Goal: Obtain resource: Download file/media

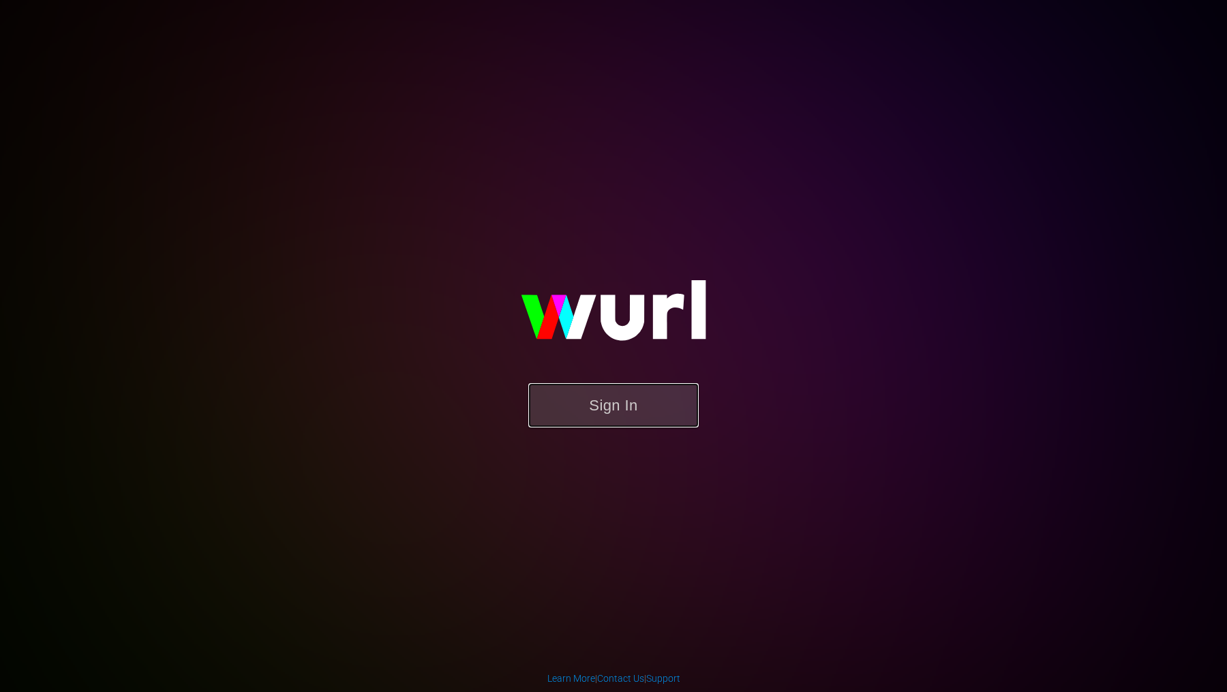
click at [586, 400] on button "Sign In" at bounding box center [613, 405] width 170 height 44
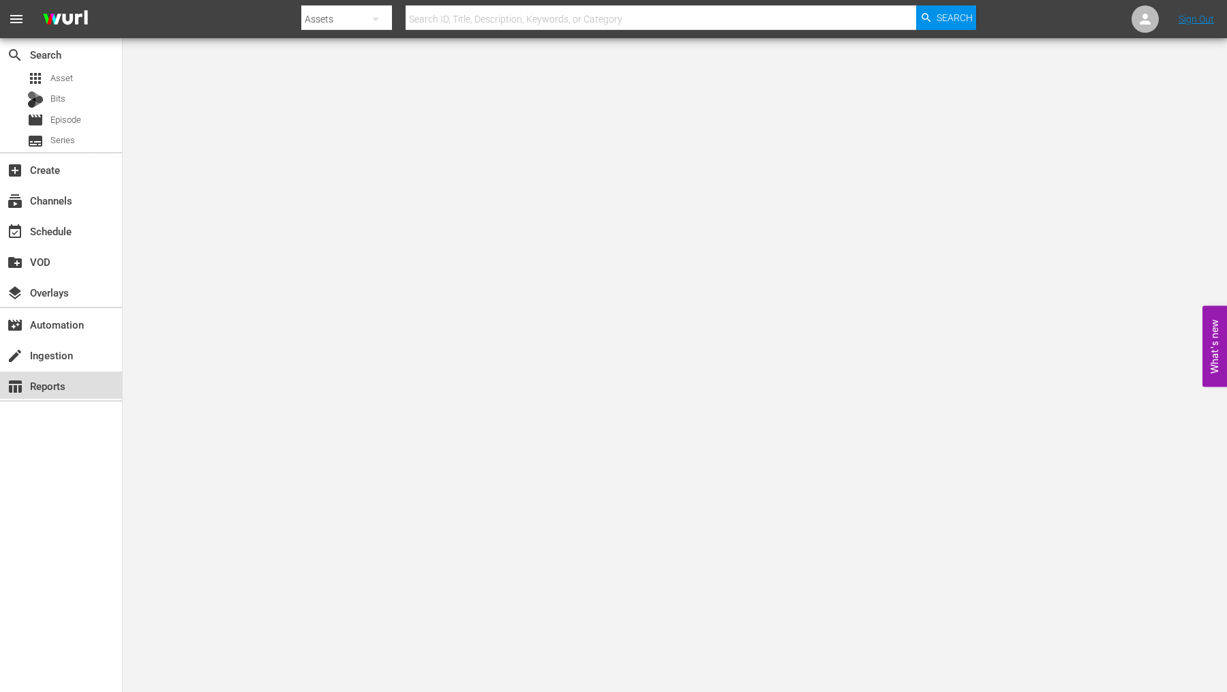
click at [67, 388] on div "table_chart Reports" at bounding box center [38, 384] width 76 height 12
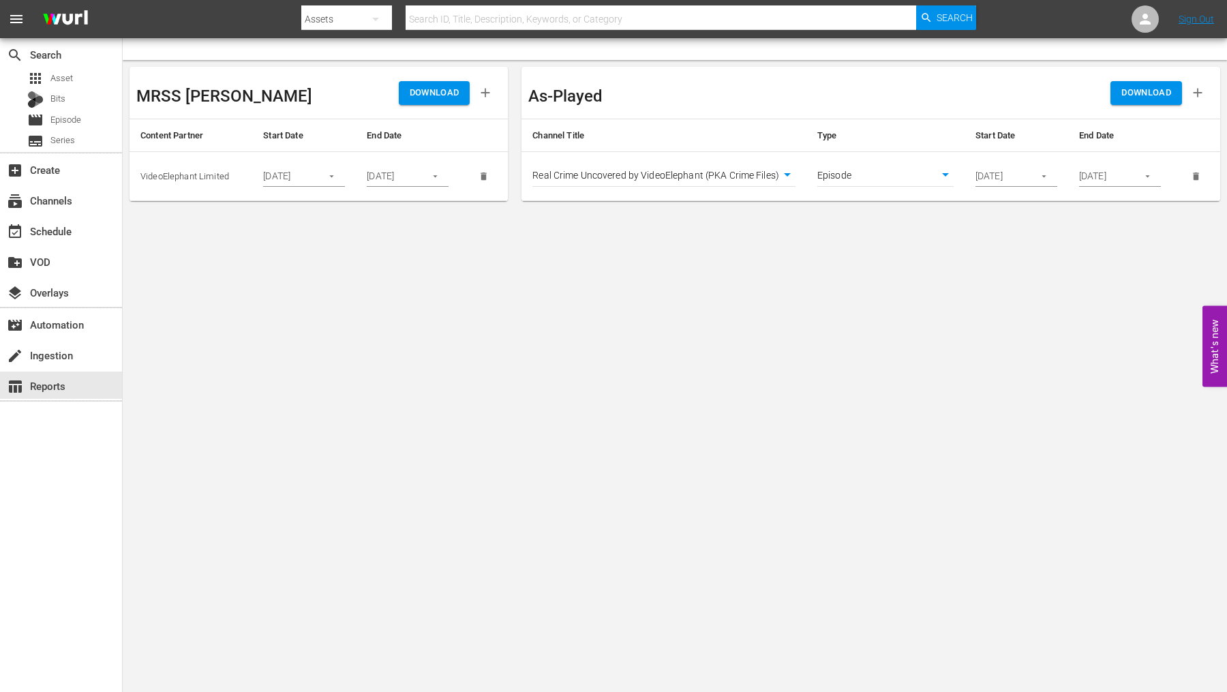
click at [311, 175] on input "07/01/2025" at bounding box center [288, 176] width 50 height 20
click at [326, 179] on icon "button" at bounding box center [331, 176] width 10 height 10
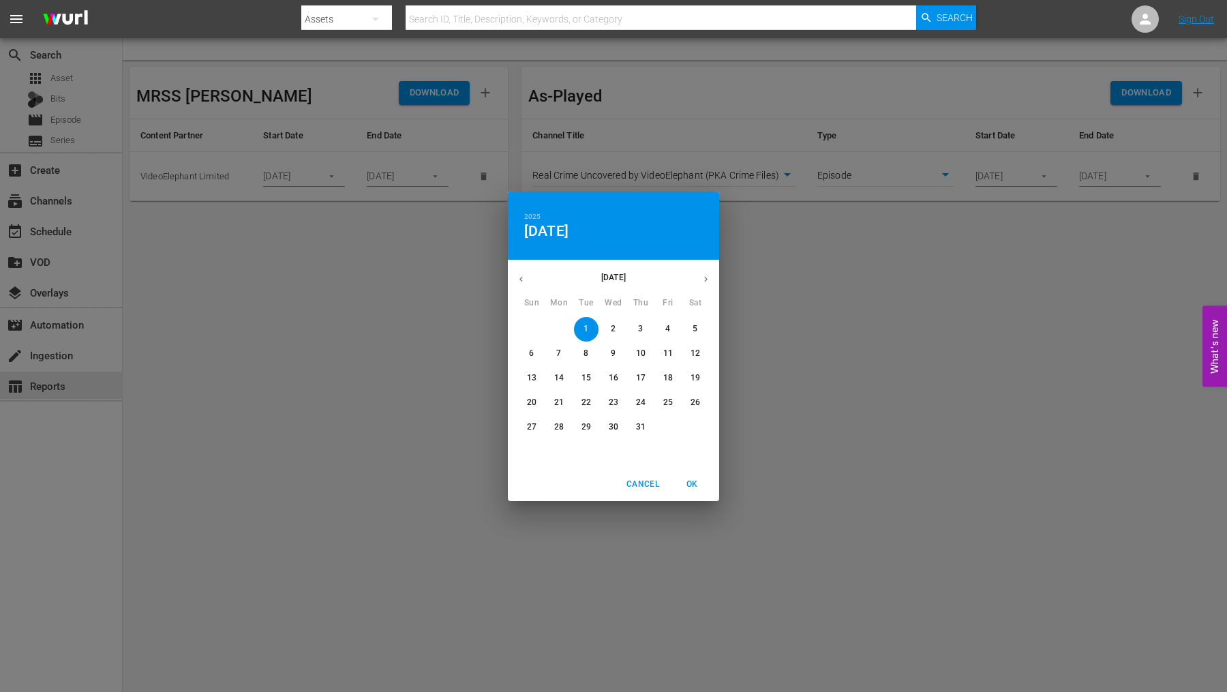
click at [446, 259] on div "2025 Tue, Jul 1 July 2025 Sun Mon Tue Wed Thu Fri Sat 29 30 1 2 3 4 5 6 7 8 9 1…" at bounding box center [613, 346] width 1227 height 692
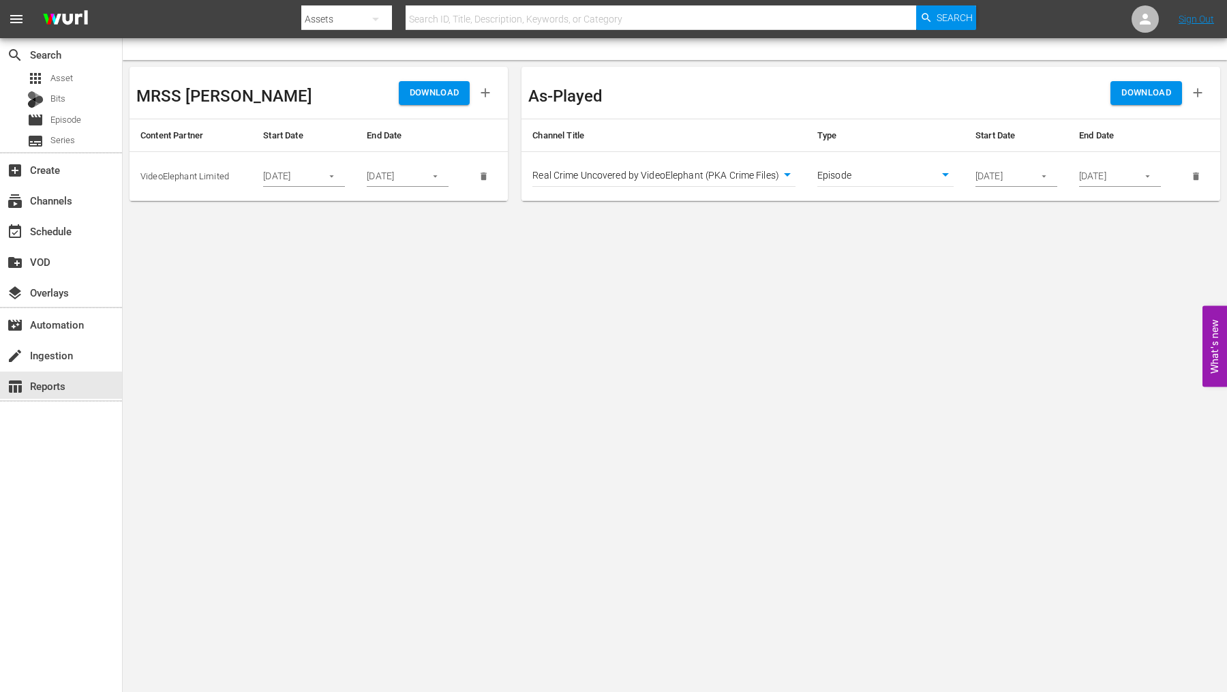
click at [618, 172] on body "menu Search By Assets Search ID, Title, Description, Keywords, or Category Sear…" at bounding box center [613, 346] width 1227 height 692
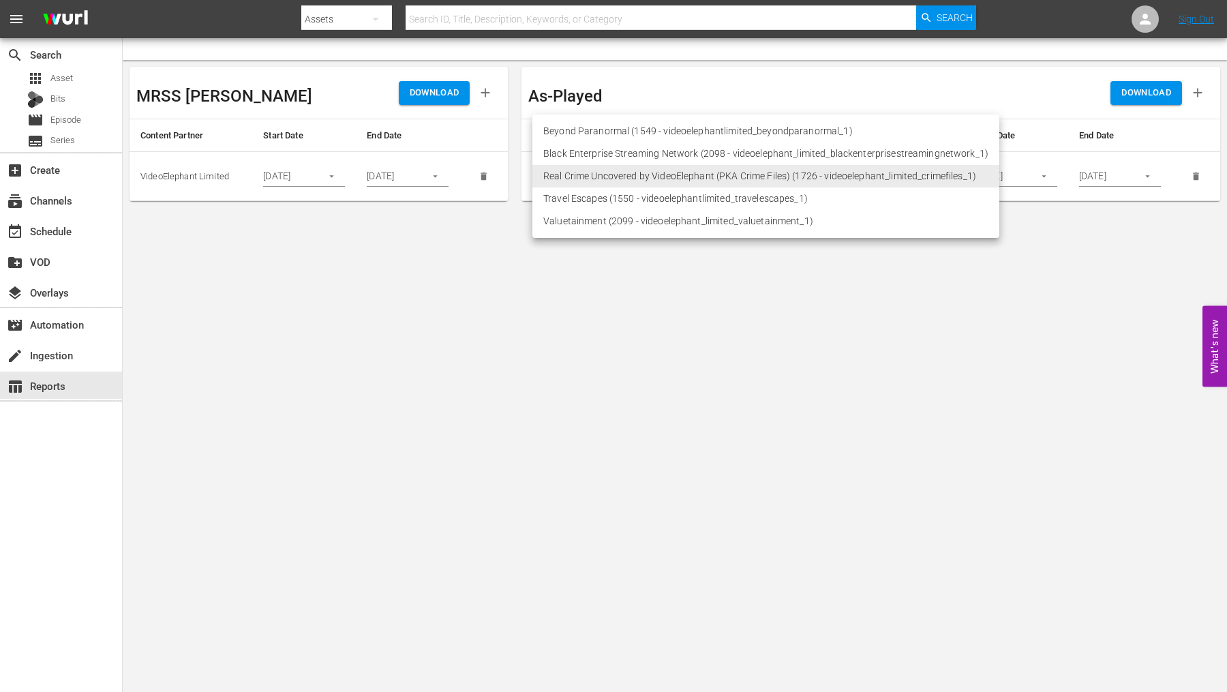
click at [609, 410] on div at bounding box center [613, 346] width 1227 height 692
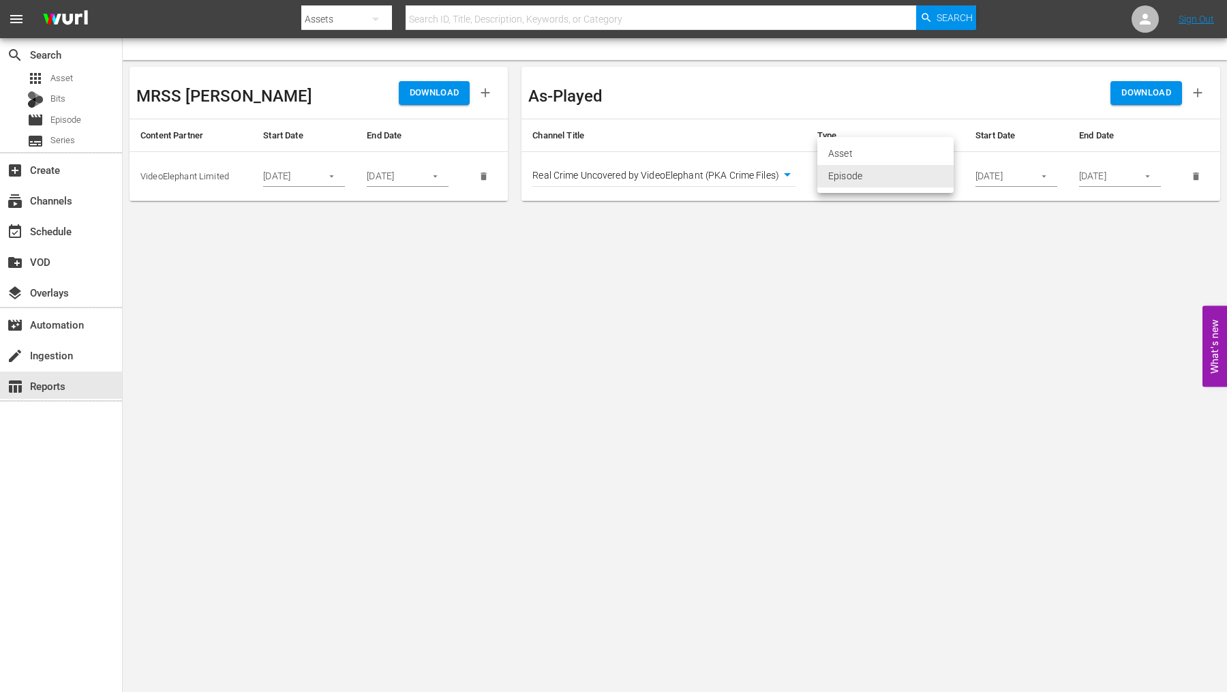
click at [867, 180] on body "menu Search By Assets Search ID, Title, Description, Keywords, or Category Sear…" at bounding box center [613, 346] width 1227 height 692
click at [838, 158] on li "Asset" at bounding box center [885, 153] width 136 height 22
type input "asset"
click at [981, 181] on input "08/01/2025" at bounding box center [1000, 176] width 50 height 20
click at [1039, 183] on button "button" at bounding box center [1043, 176] width 27 height 27
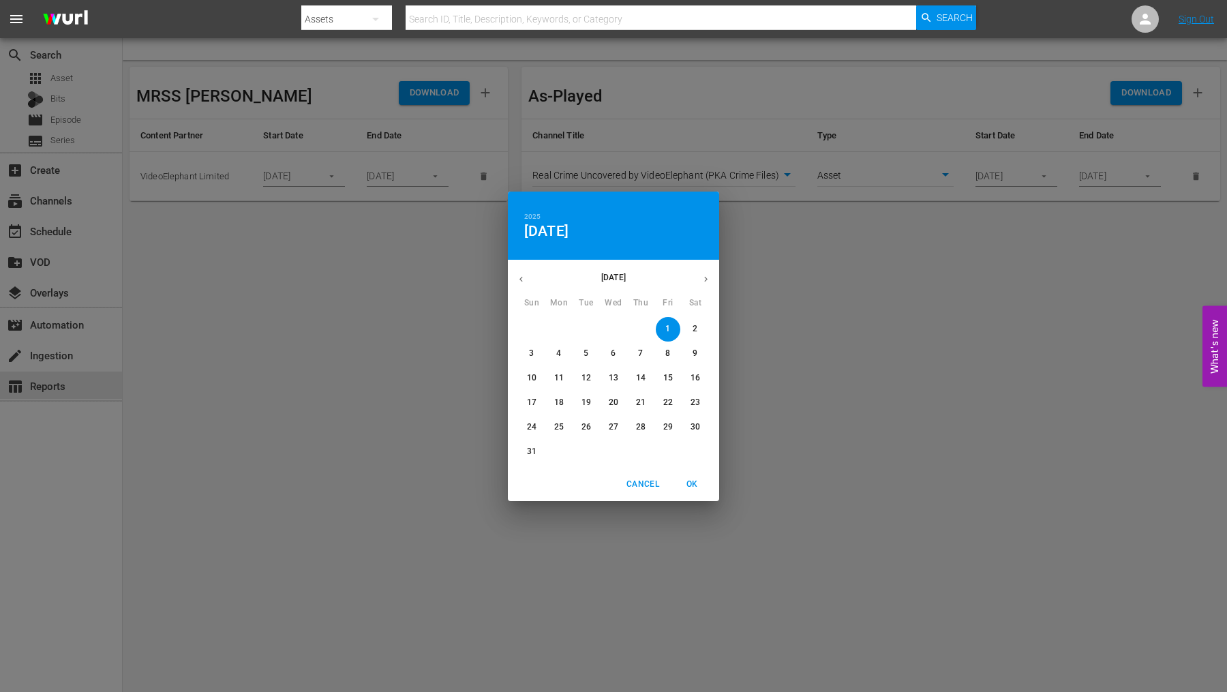
click at [517, 269] on button "button" at bounding box center [521, 279] width 27 height 27
click at [698, 278] on button "button" at bounding box center [705, 279] width 27 height 27
click at [556, 325] on p "1" at bounding box center [558, 329] width 5 height 12
click at [686, 487] on span "OK" at bounding box center [691, 484] width 33 height 14
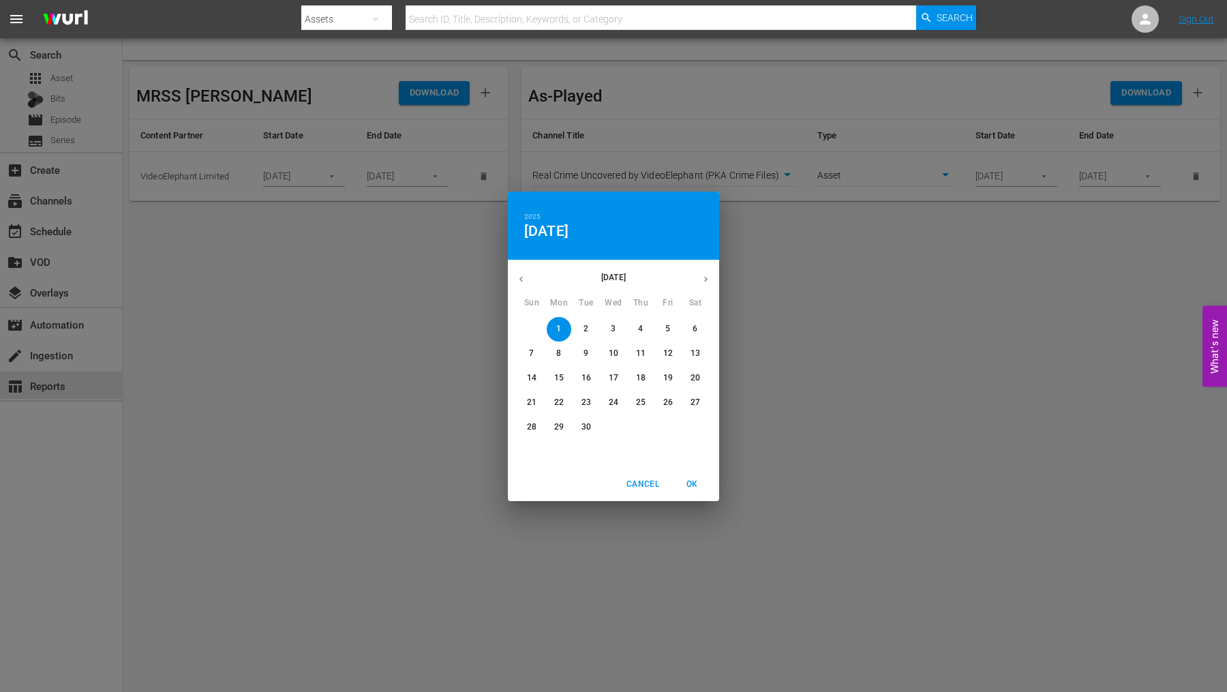
type input "09/01/2025"
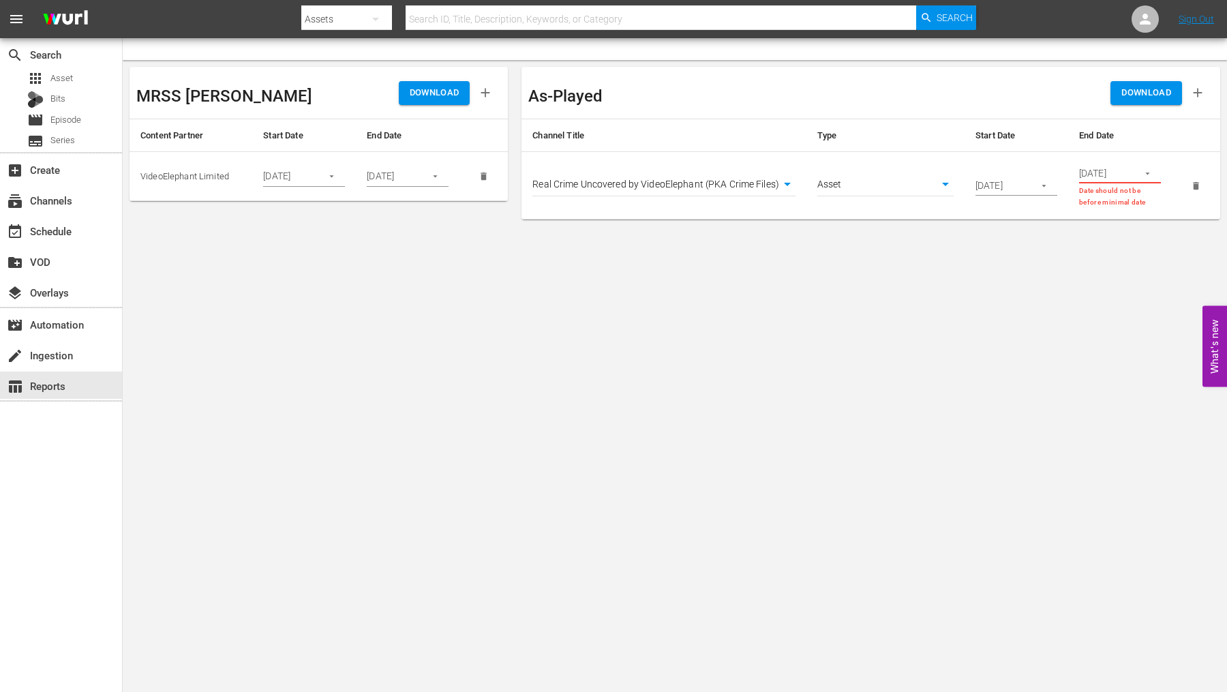
click at [1094, 180] on input "08/31/2025" at bounding box center [1104, 173] width 50 height 20
click at [1137, 170] on button "button" at bounding box center [1147, 173] width 27 height 27
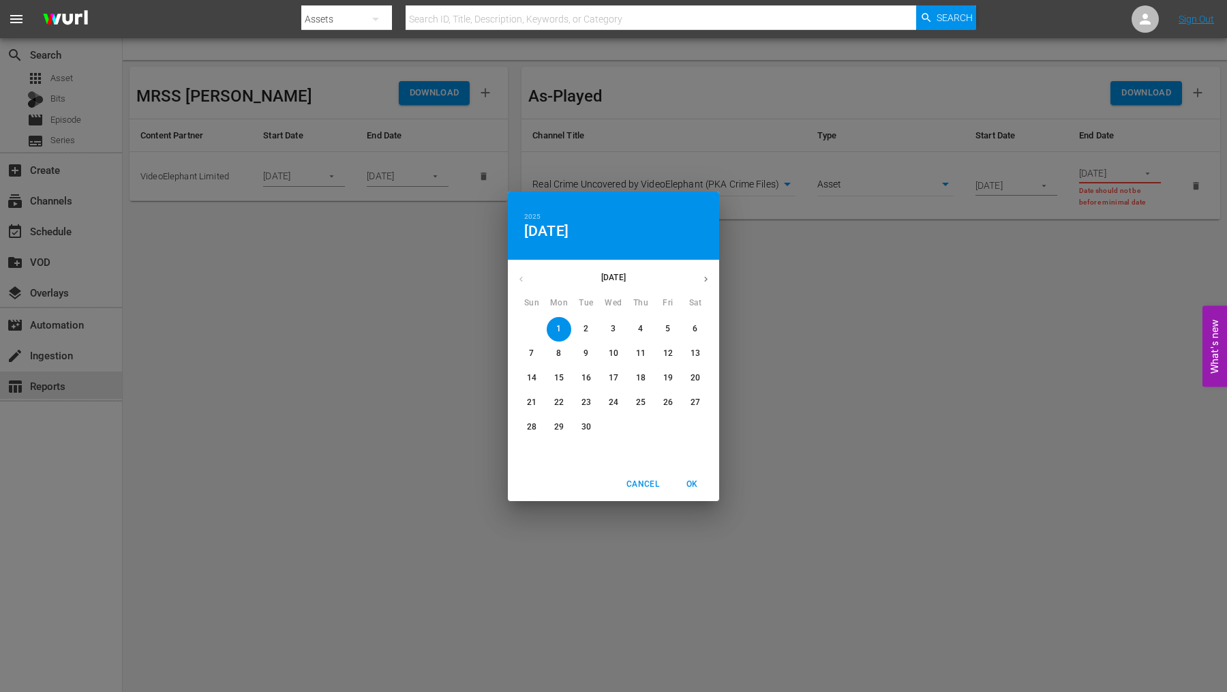
click at [579, 429] on span "30" at bounding box center [586, 427] width 25 height 12
click at [692, 486] on span "OK" at bounding box center [691, 484] width 33 height 14
type input "09/30/2025"
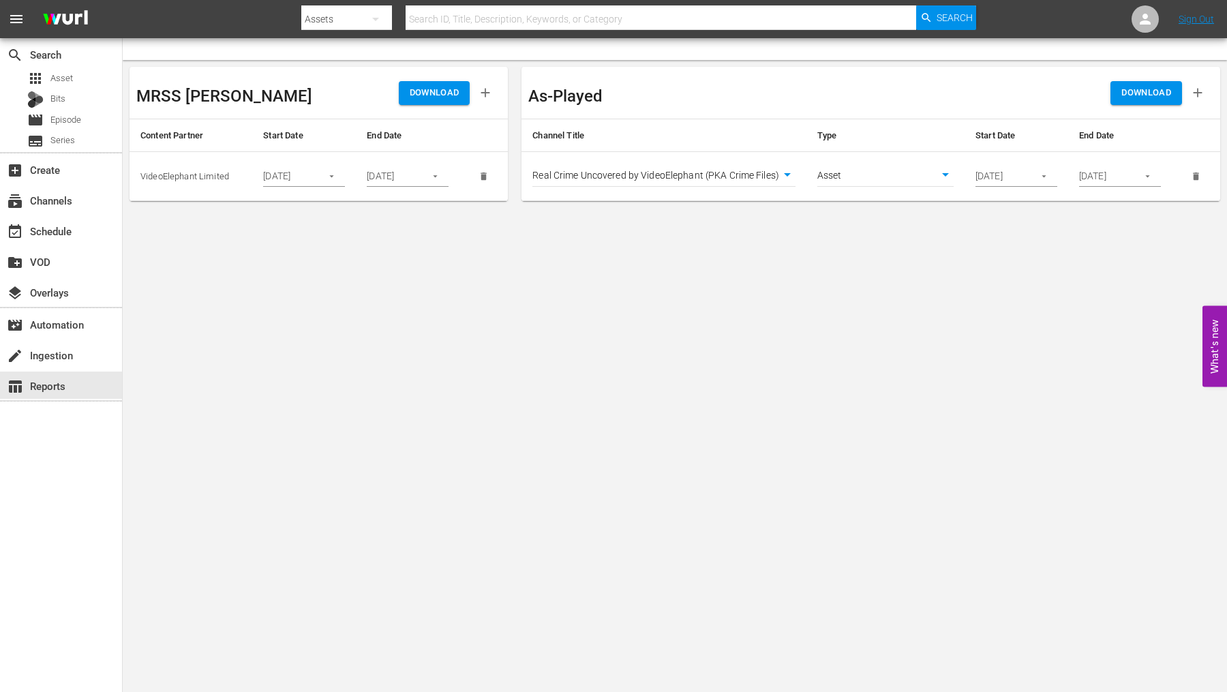
click at [724, 175] on body "menu Search By Assets Search ID, Title, Description, Keywords, or Category Sear…" at bounding box center [613, 346] width 1227 height 692
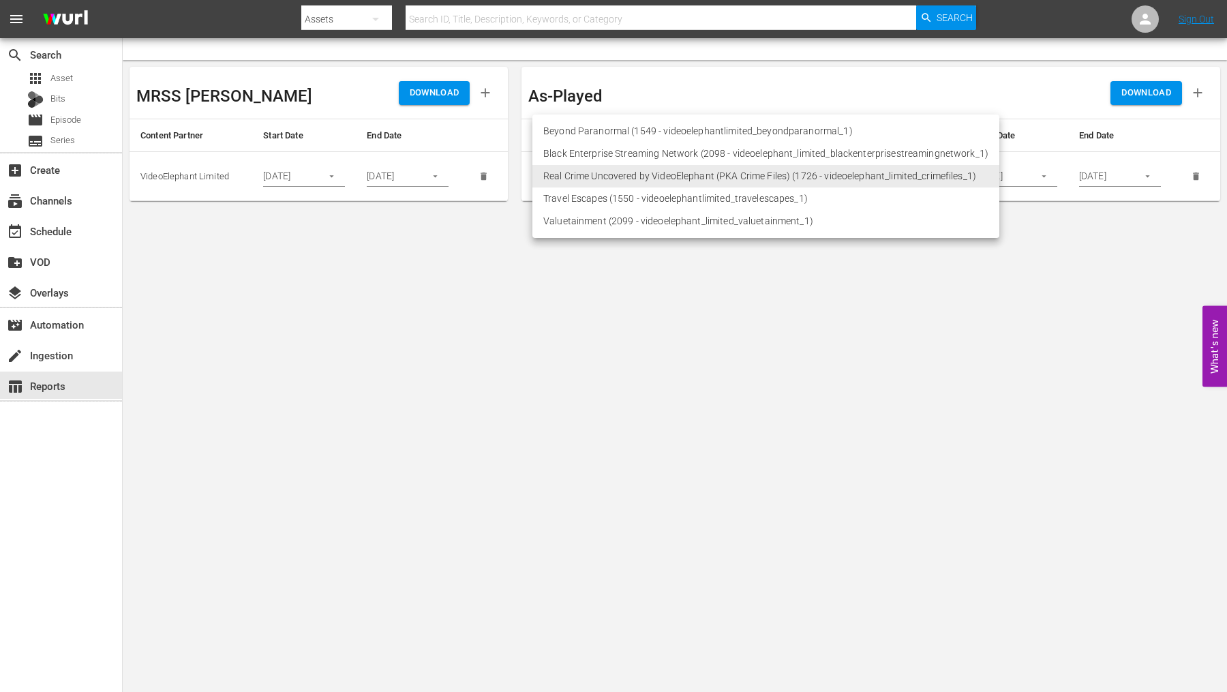
click at [696, 124] on li "Beyond Paranormal (1549 - videoelephantlimited_beyondparanormal_1)" at bounding box center [765, 131] width 467 height 22
type input "1549"
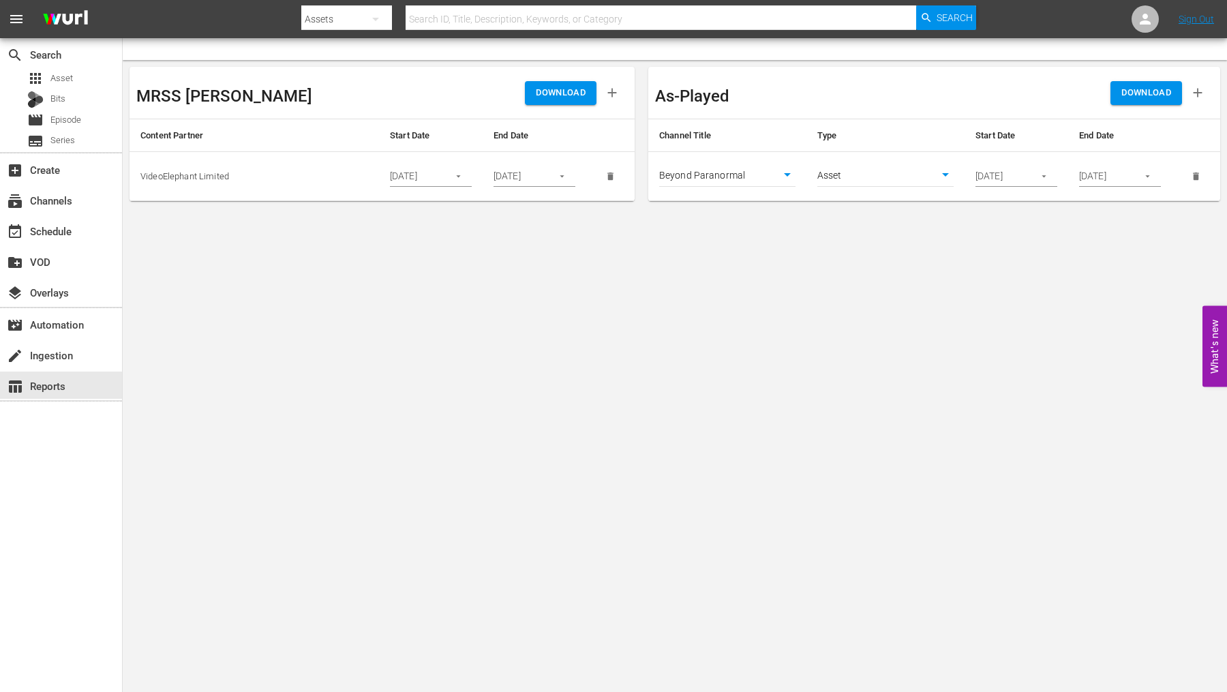
click at [1129, 93] on span "DOWNLOAD" at bounding box center [1146, 93] width 50 height 16
click at [838, 180] on body "menu Search By Assets Search ID, Title, Description, Keywords, or Category Sear…" at bounding box center [613, 346] width 1227 height 692
click at [842, 198] on li "Episode" at bounding box center [885, 198] width 136 height 22
type input "episode"
click at [1125, 98] on span "DOWNLOAD" at bounding box center [1146, 93] width 50 height 16
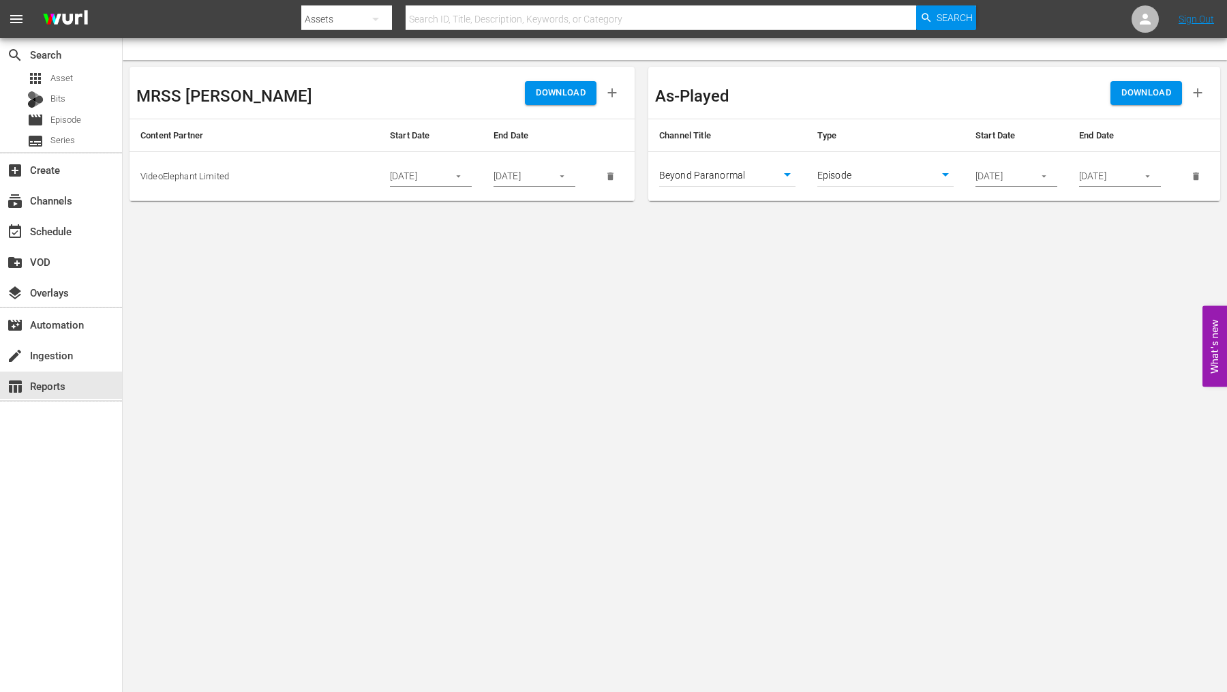
click at [772, 177] on body "menu Search By Assets Search ID, Title, Description, Keywords, or Category Sear…" at bounding box center [613, 346] width 1227 height 692
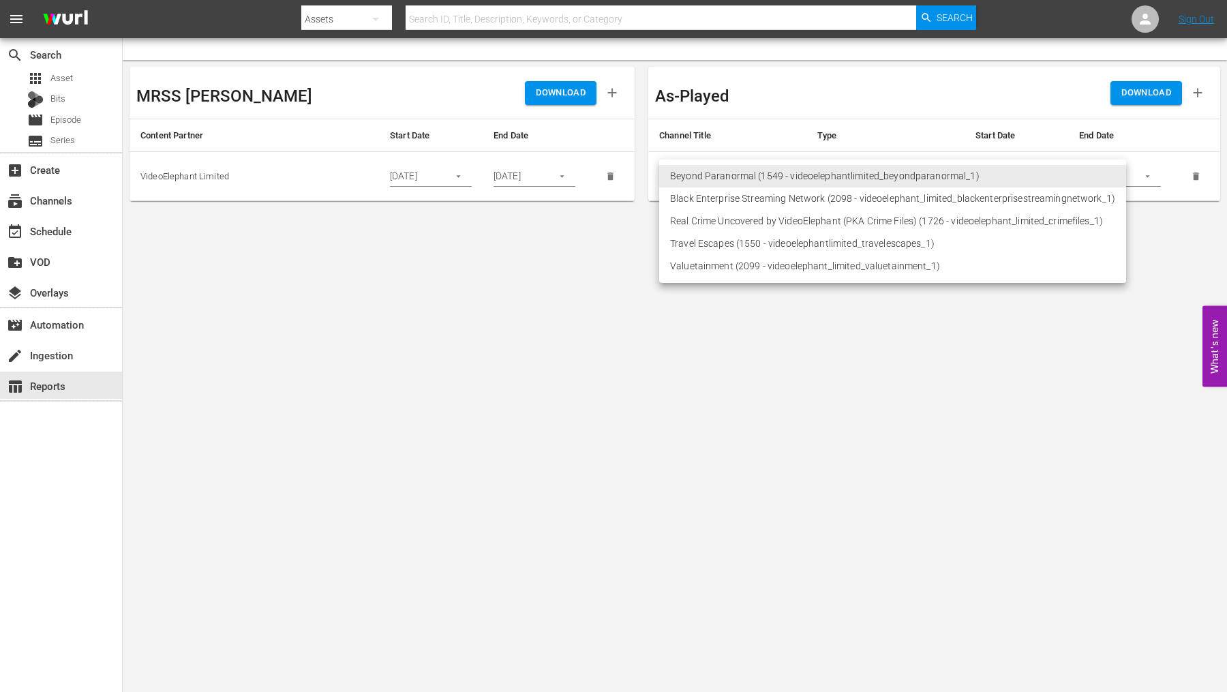
click at [769, 221] on li "Real Crime Uncovered by VideoElephant (PKA Crime Files) (1726 - videoelephant_l…" at bounding box center [892, 221] width 467 height 22
type input "1726"
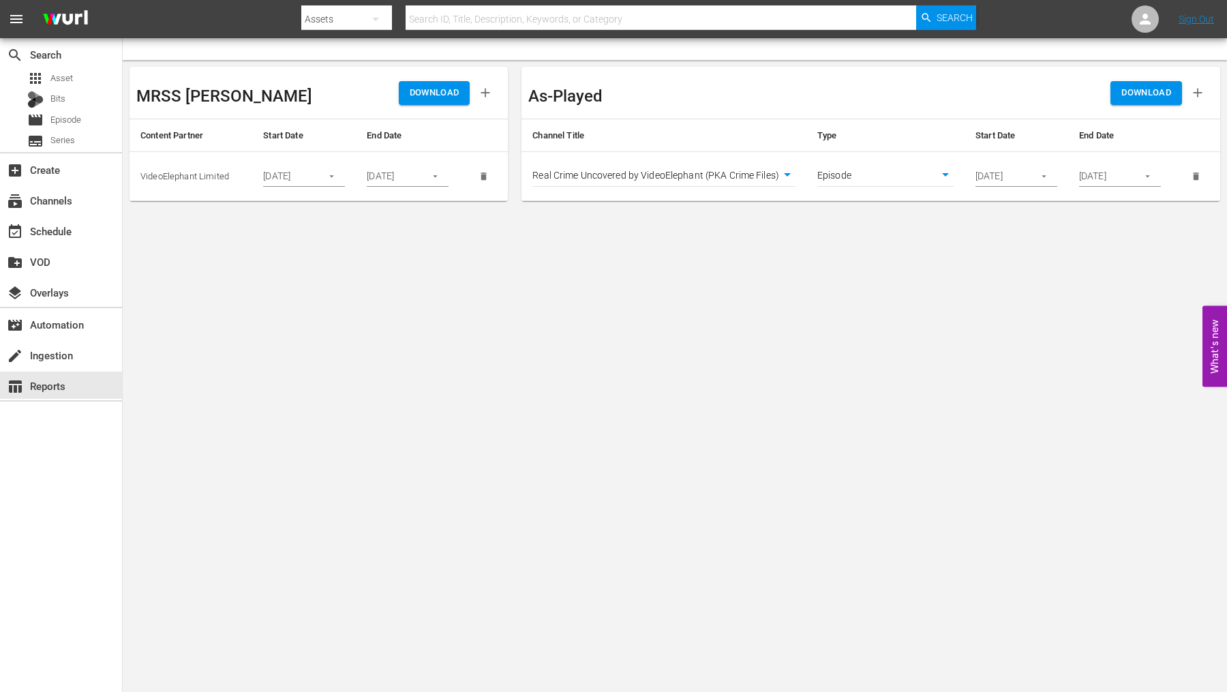
click at [1143, 95] on span "DOWNLOAD" at bounding box center [1146, 93] width 50 height 16
